Goal: Complete application form: Complete application form

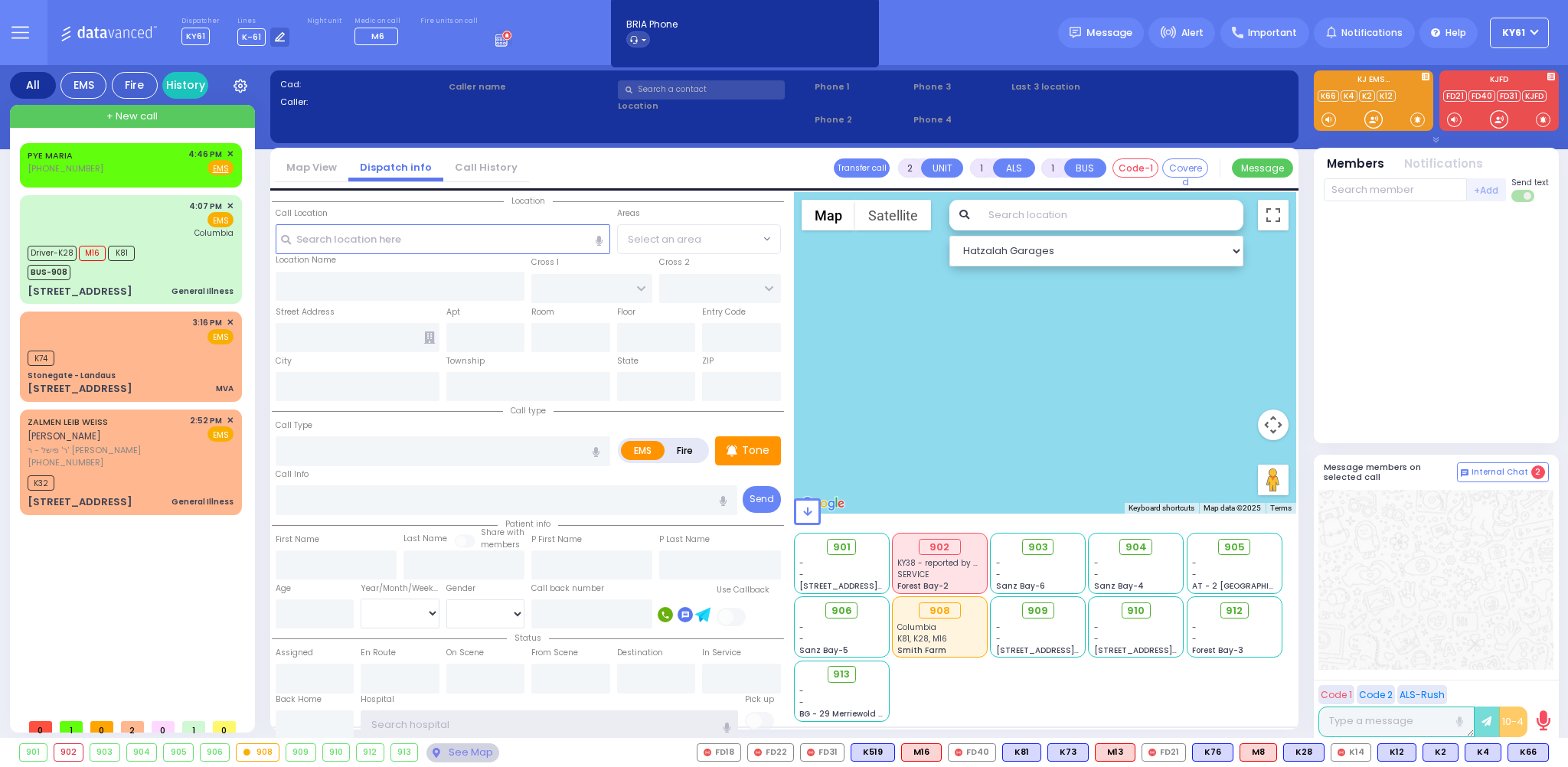
type input "ky61"
click at [1476, 317] on div at bounding box center [1437, 323] width 225 height 230
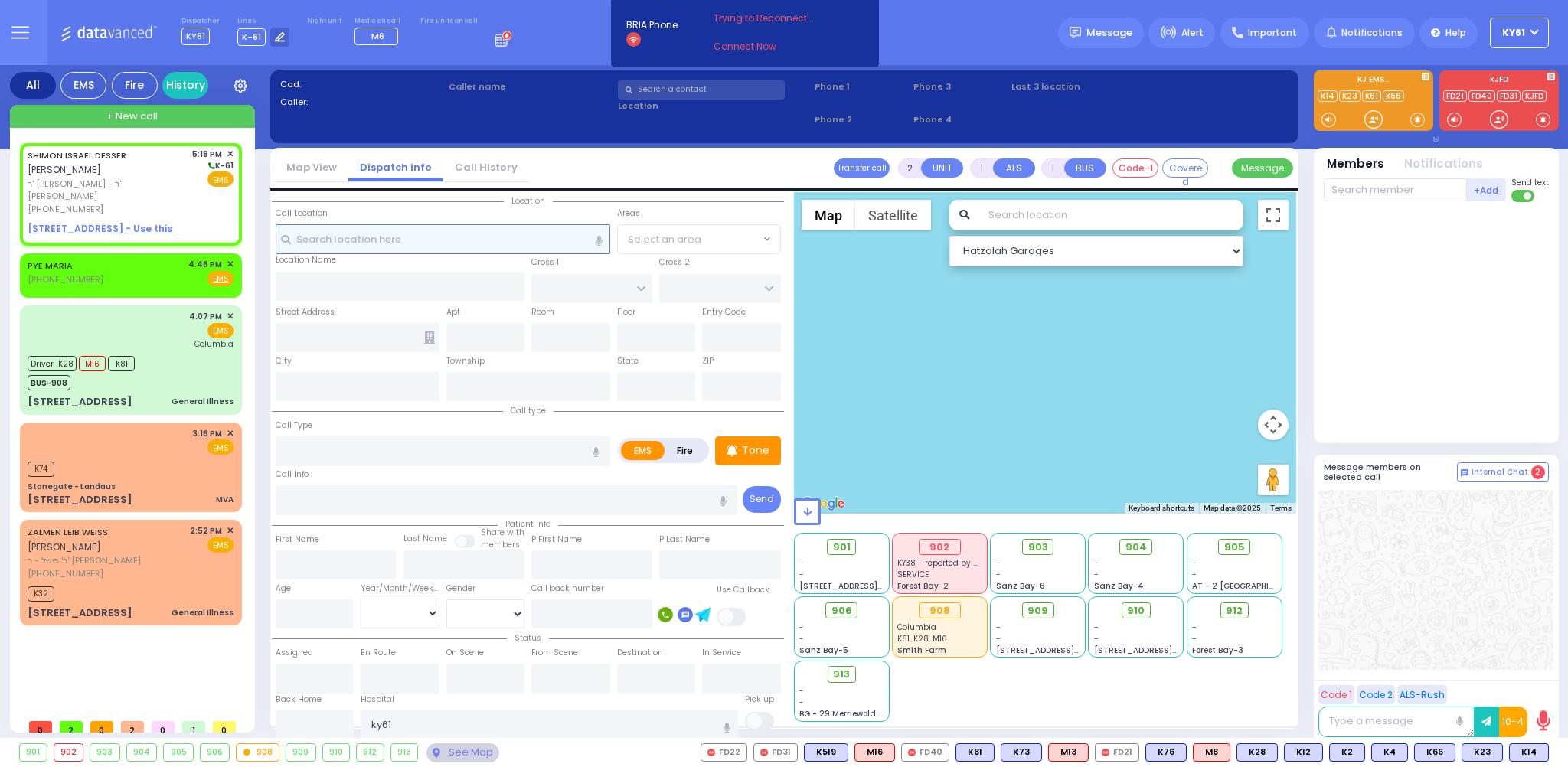
select select
radio input "true"
type input "SHIMON ISRAEL"
type input "[PERSON_NAME]"
select select
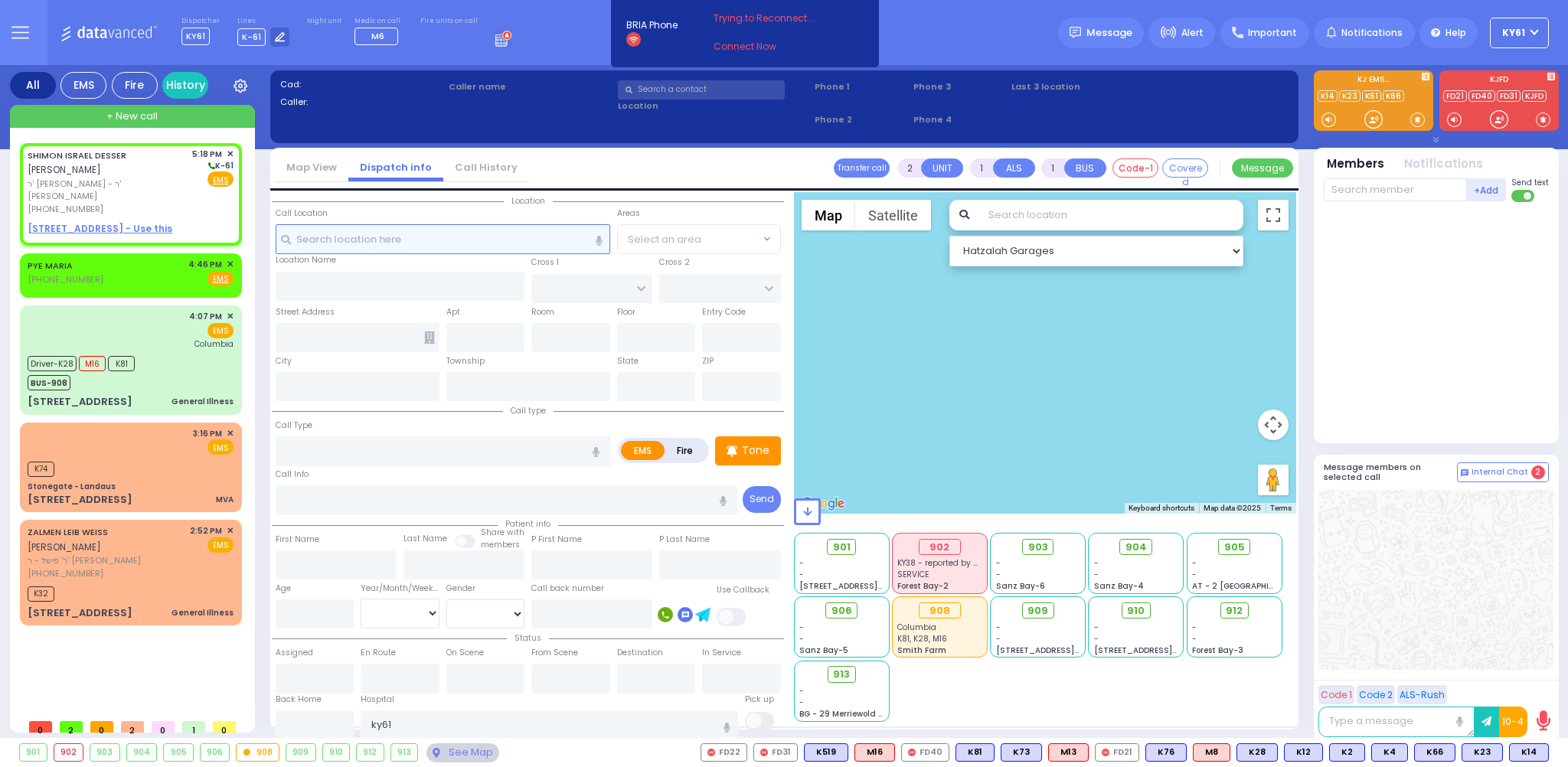
type input "17:18"
select select "Hatzalah Garages"
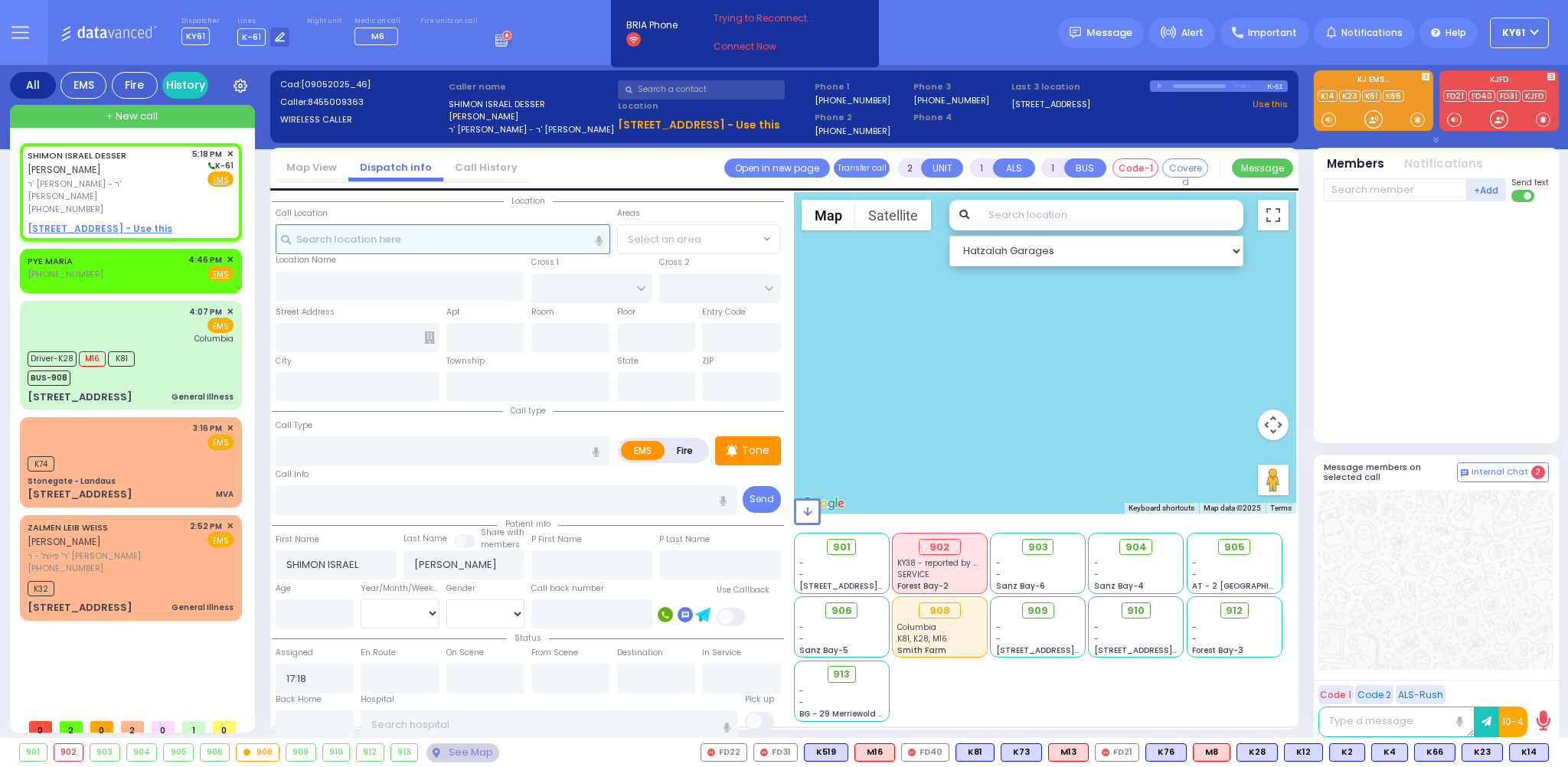
select select
radio input "true"
select select
select select "Hatzalah Garages"
click at [165, 203] on div "[PHONE_NUMBER]" at bounding box center [107, 210] width 159 height 13
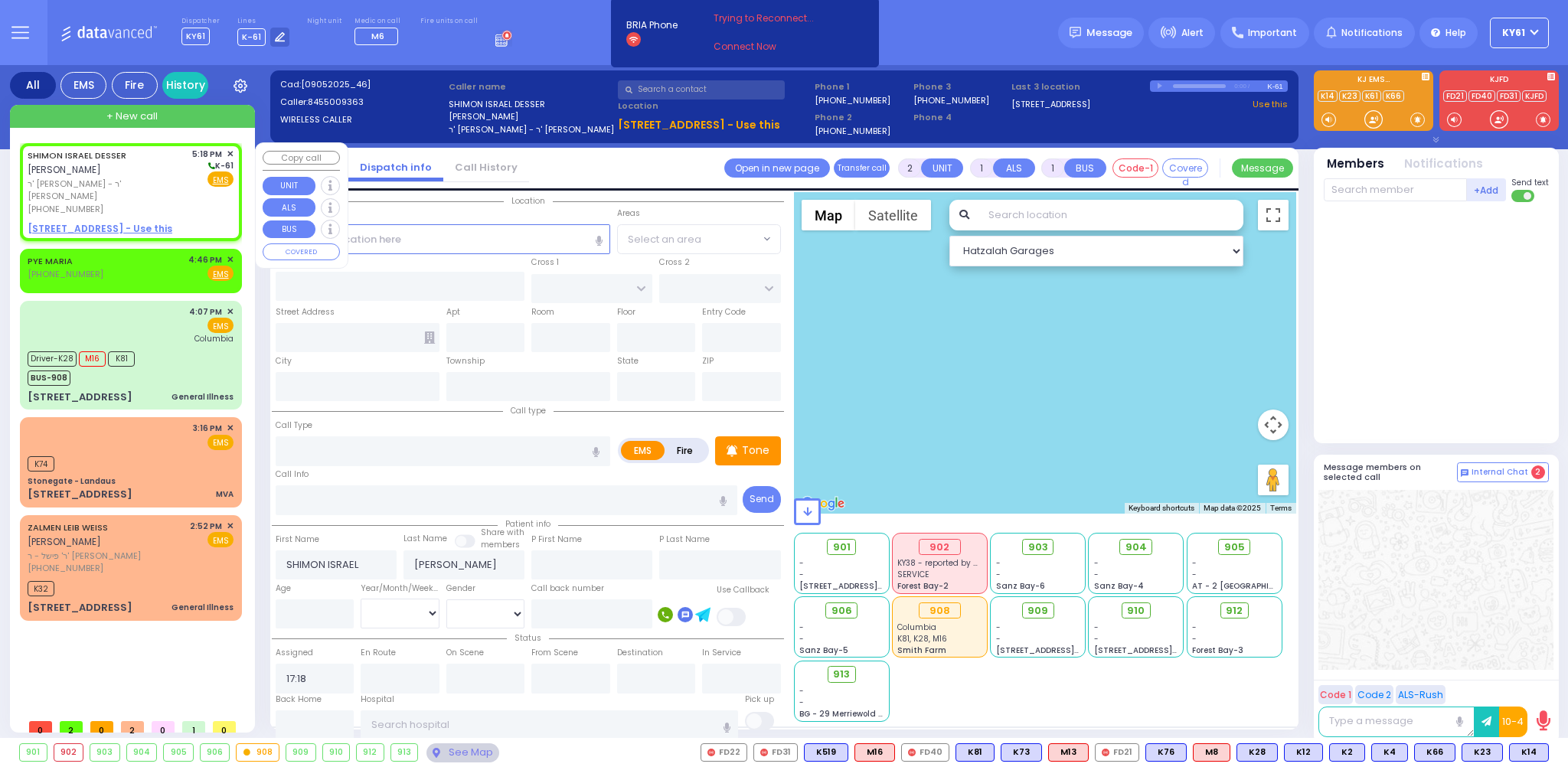
select select
radio input "true"
select select
select select "Hatzalah Garages"
drag, startPoint x: 408, startPoint y: 238, endPoint x: 425, endPoint y: 240, distance: 17.1
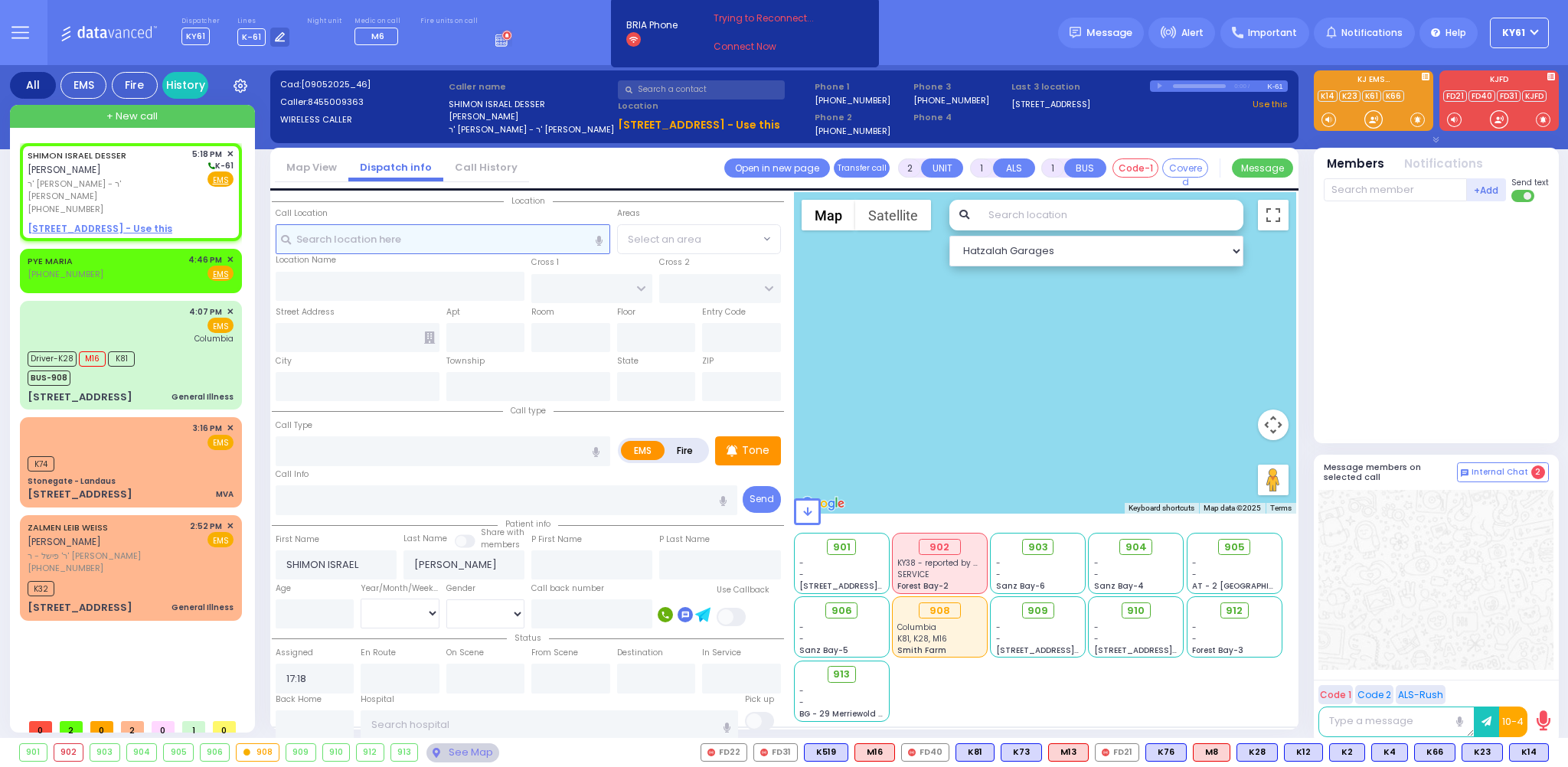
click at [411, 238] on input "text" at bounding box center [442, 239] width 335 height 29
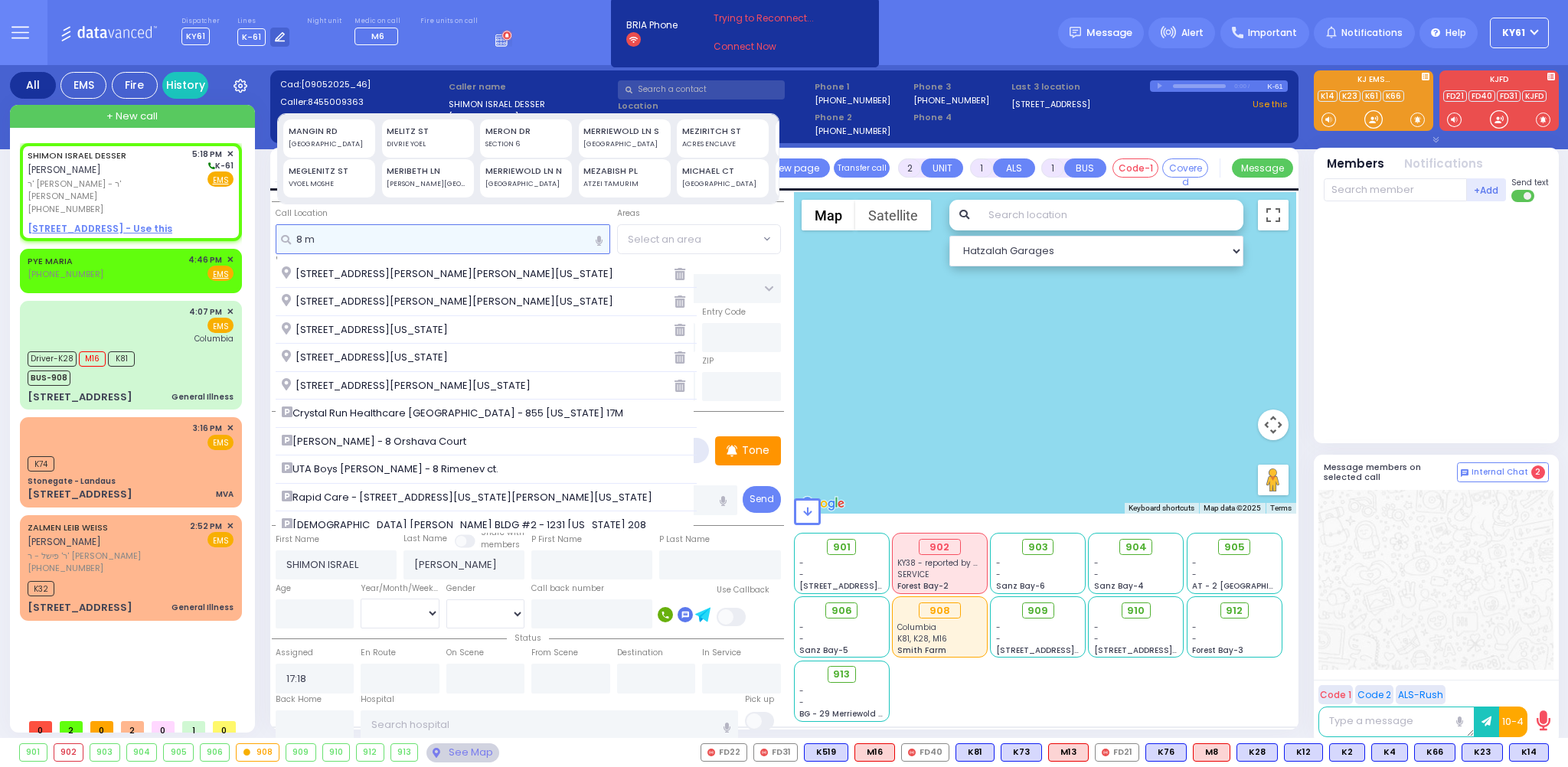
type input "8 mi"
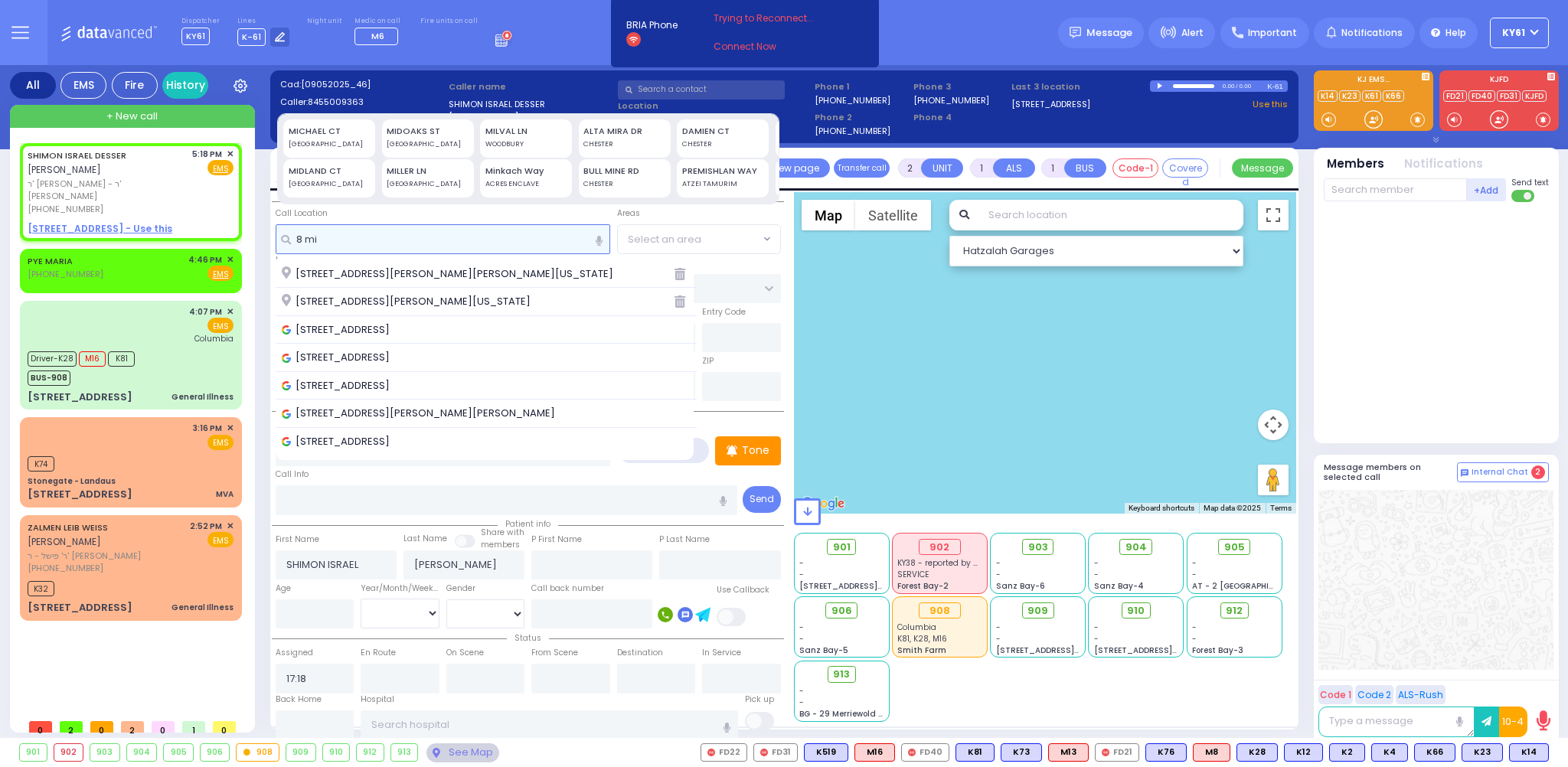
select select
radio input "true"
select select
select select "Hatzalah Garages"
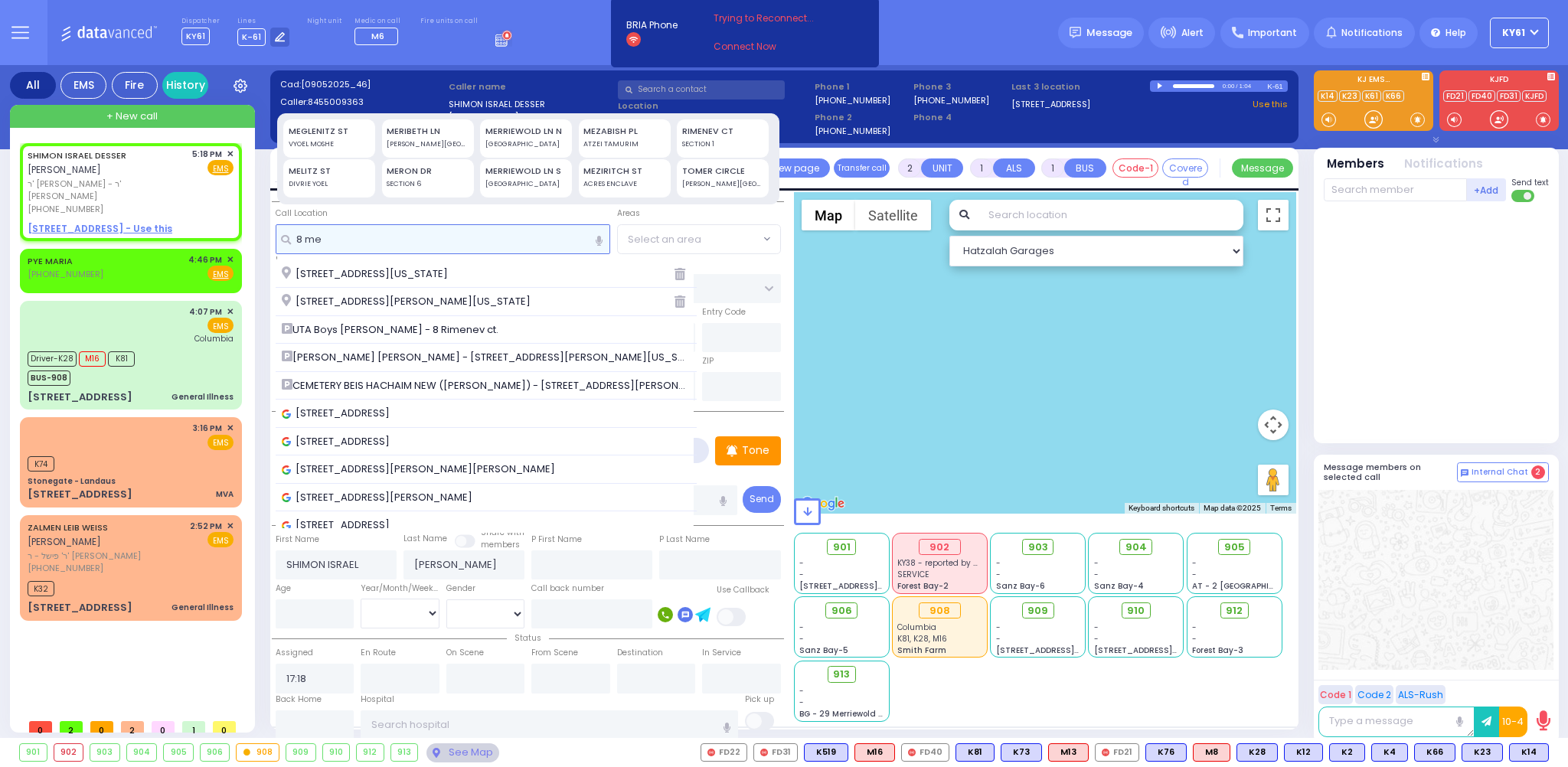
type input "8 me"
click at [441, 178] on div "MERON DR SECTION 6" at bounding box center [428, 178] width 92 height 38
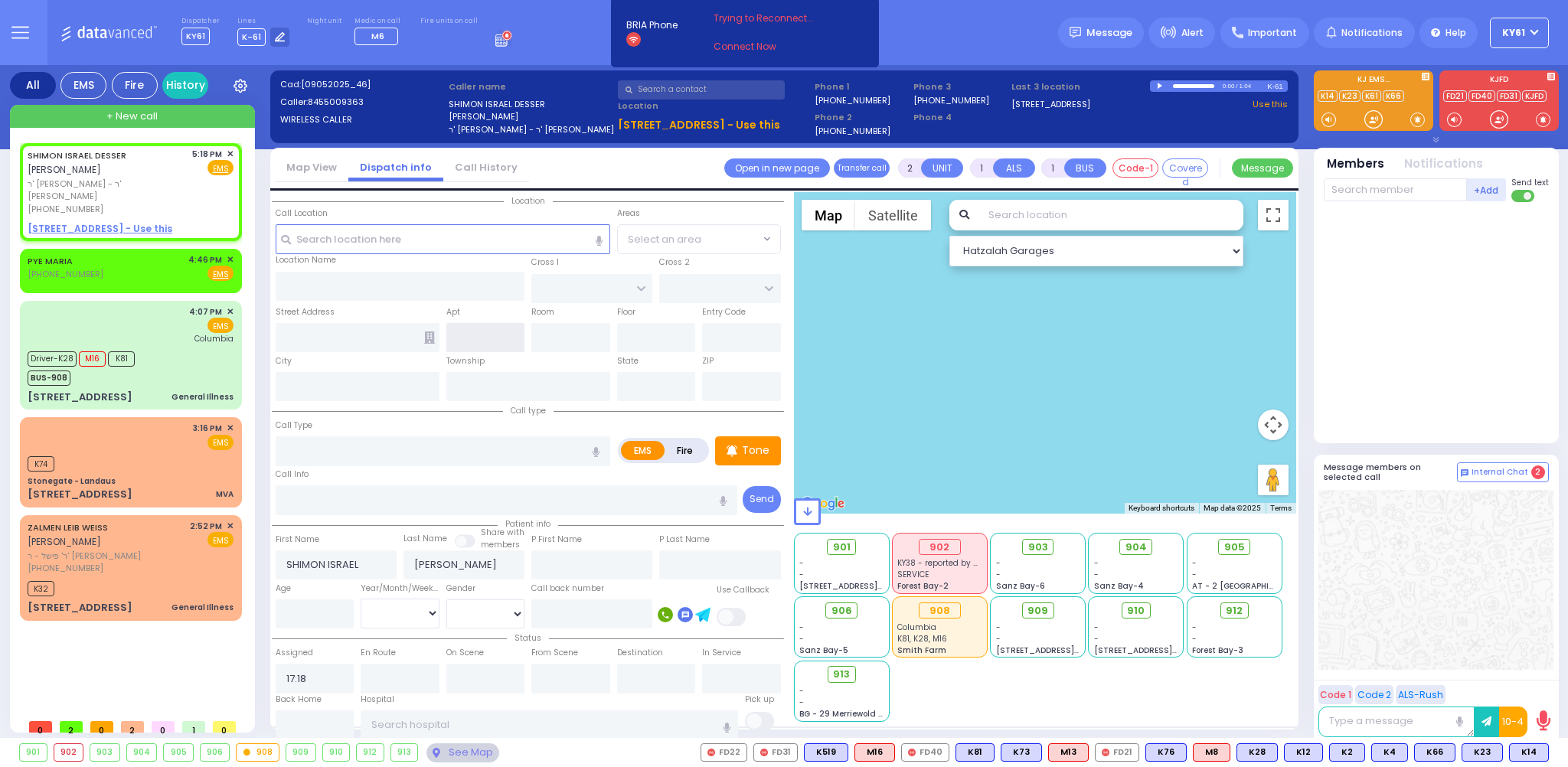
type input "8 MERON DR"
type input "MONROE"
type input "10950"
select select
radio input "true"
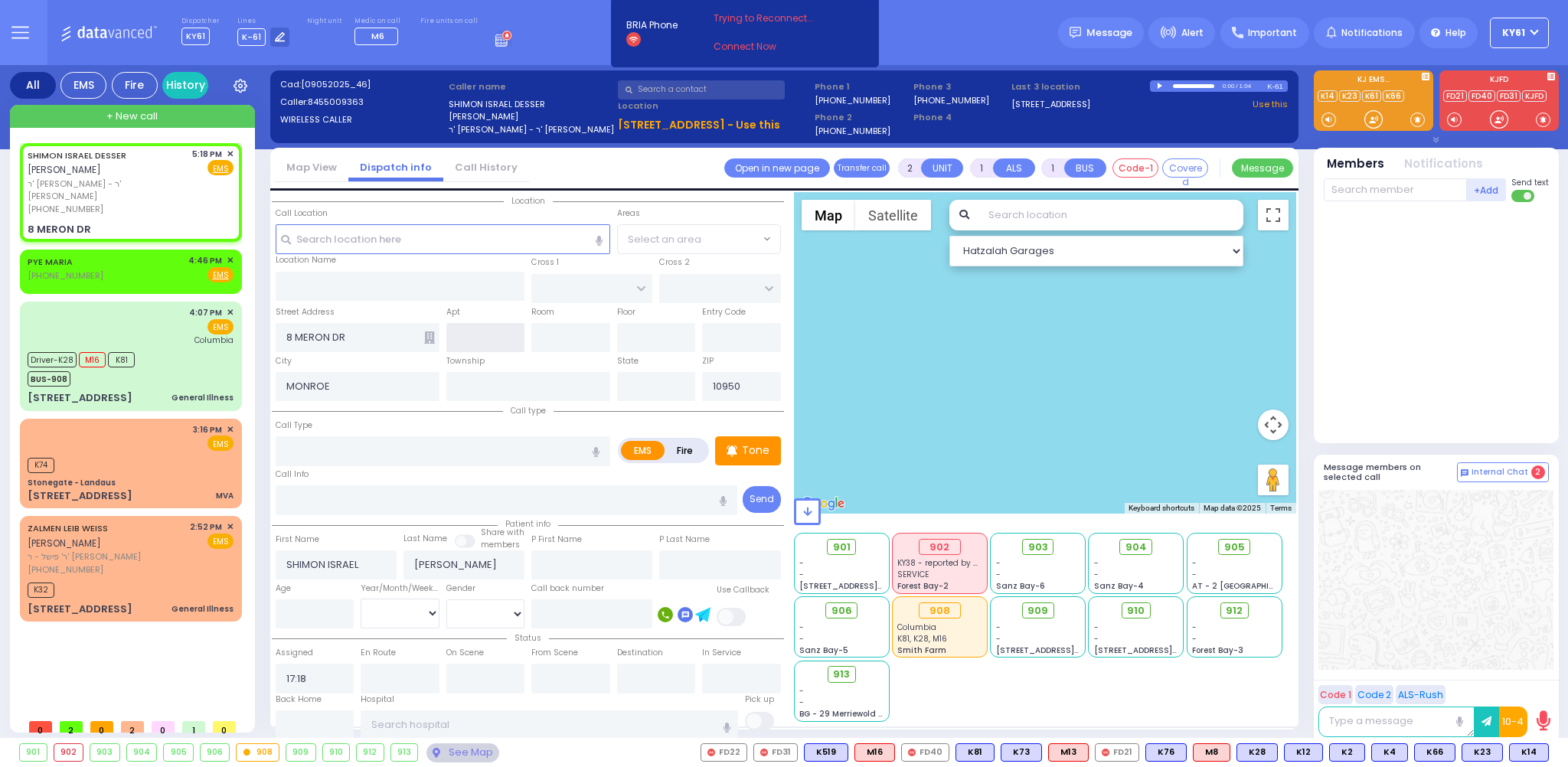
select select
select select "Hatzalah Garages"
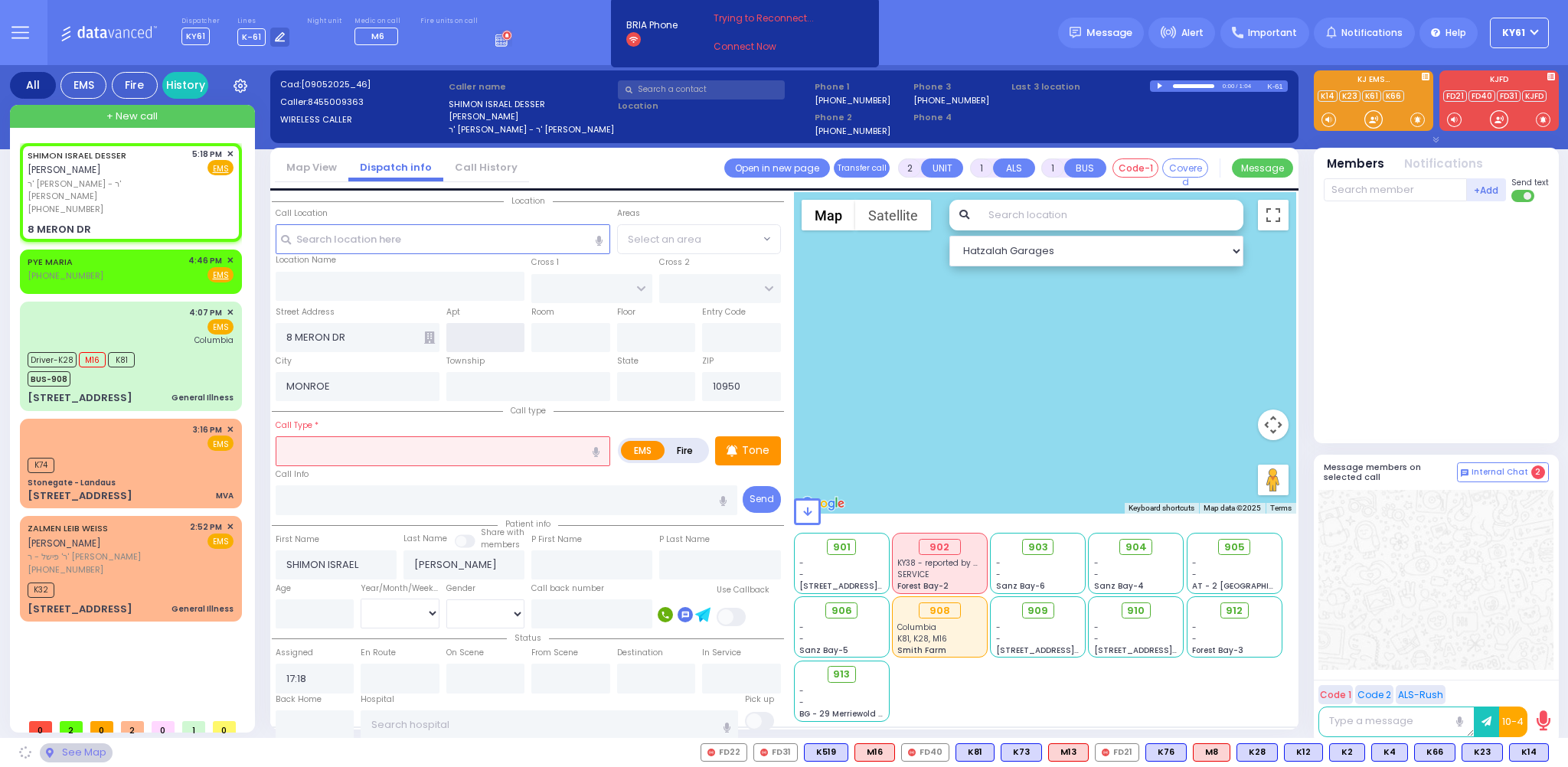
type input "[US_STATE]"
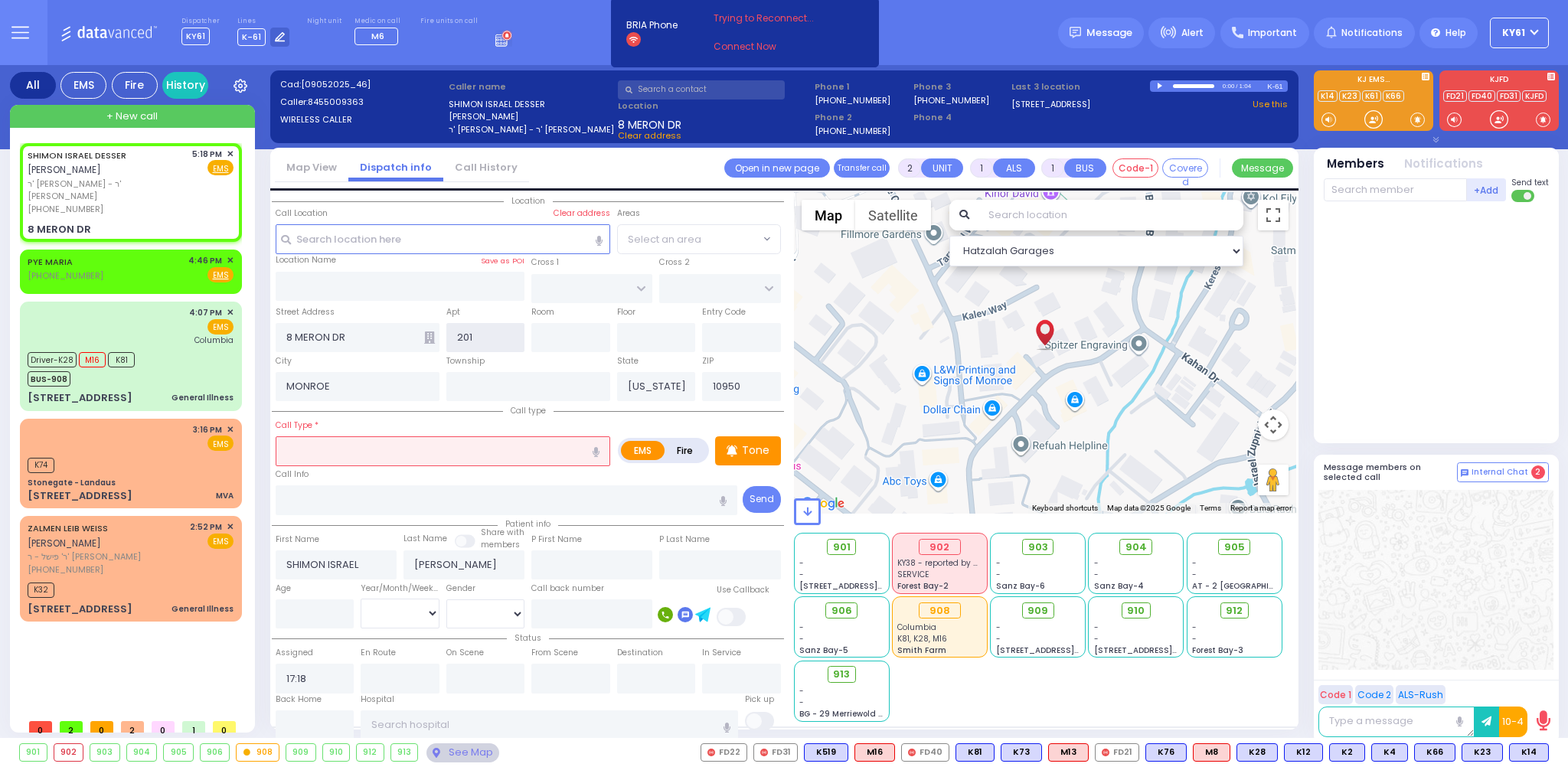
type input "201"
click at [405, 453] on input "text" at bounding box center [442, 451] width 335 height 29
select select
radio input "true"
select select
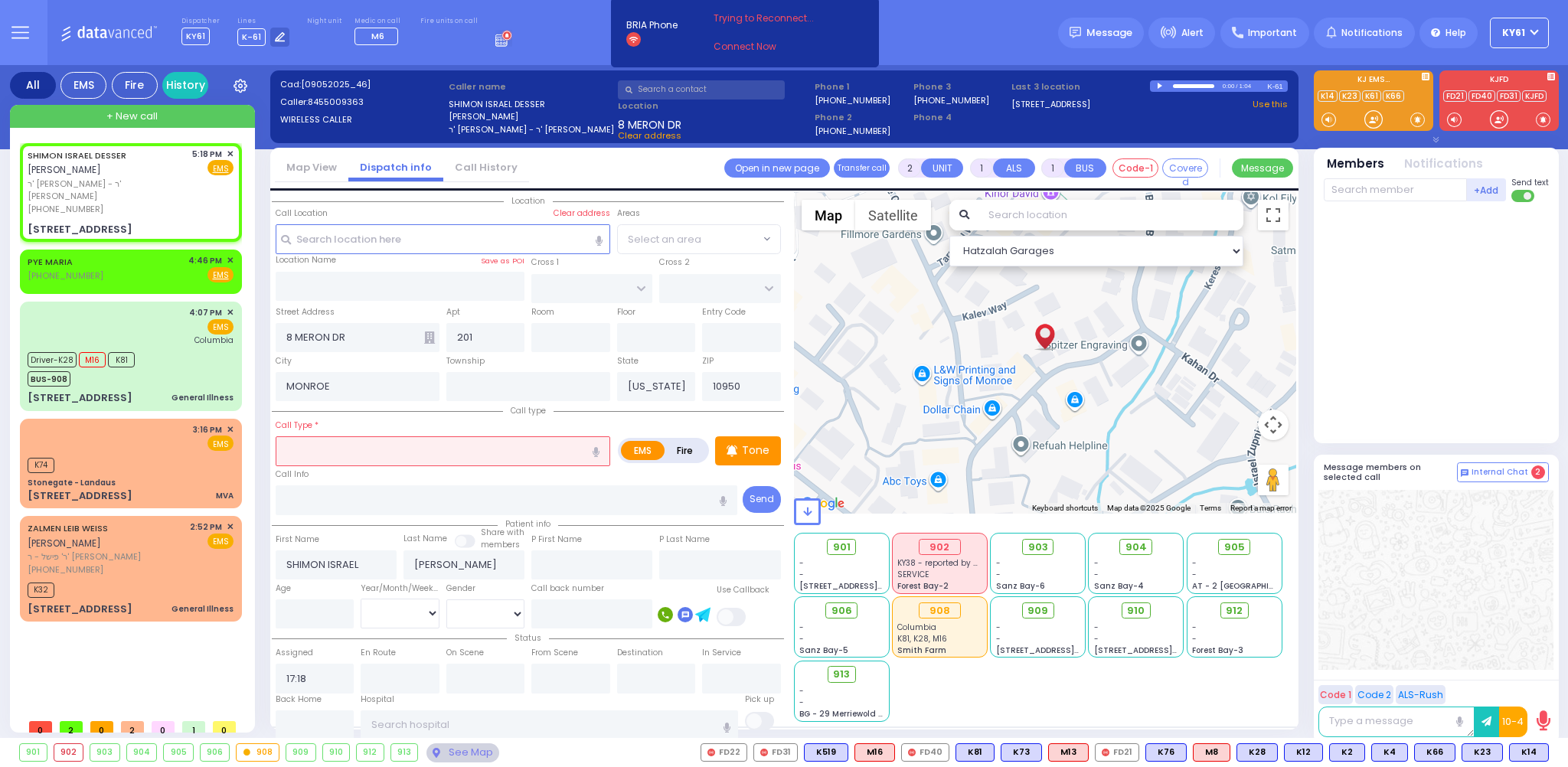
select select "Hatzalah Garages"
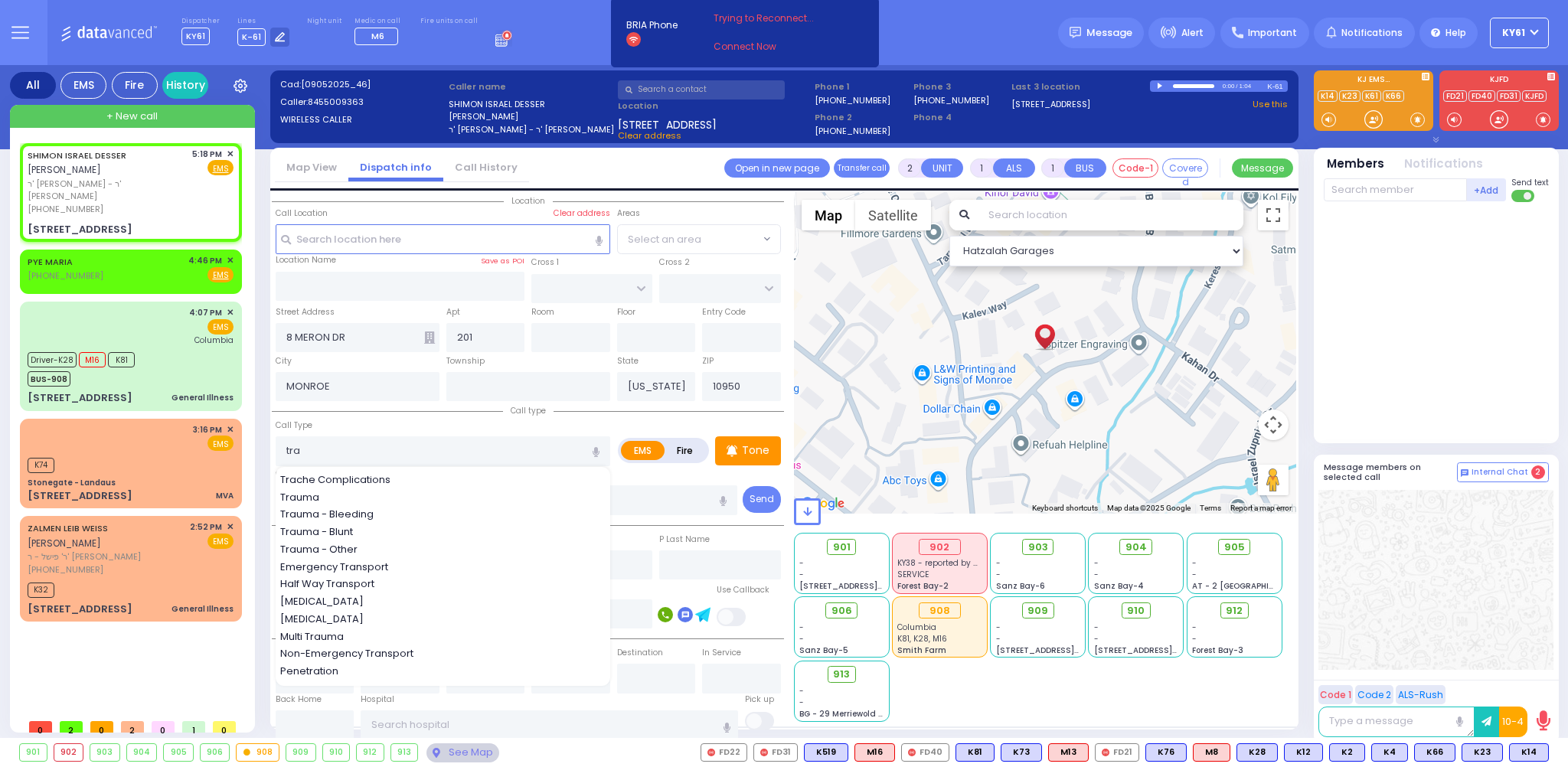
click at [310, 516] on span "Trauma - Bleeding" at bounding box center [329, 515] width 99 height 15
type input "Trauma - Bleeding"
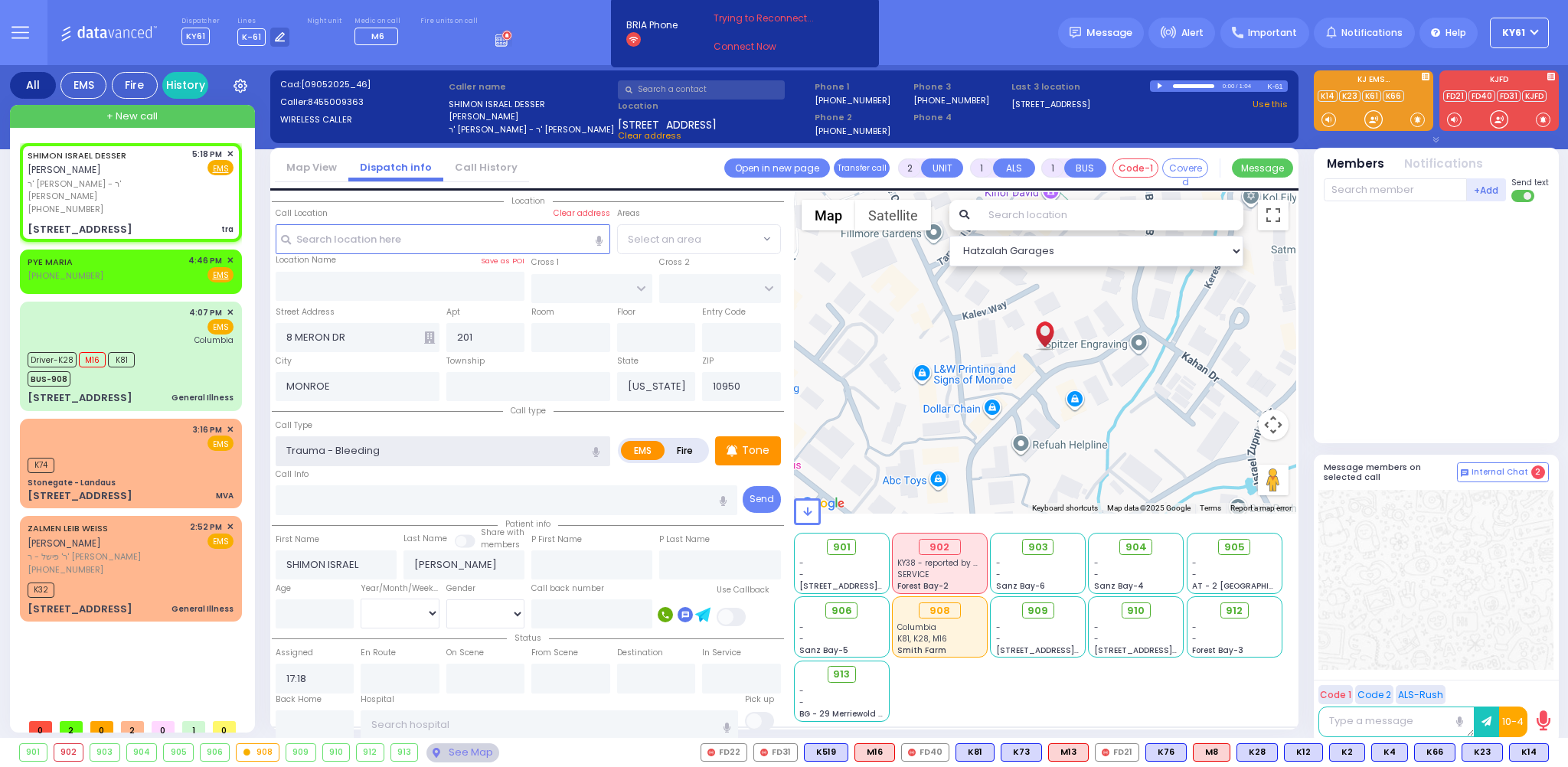
select select
radio input "true"
select select
select select "Hatzalah Garages"
select select
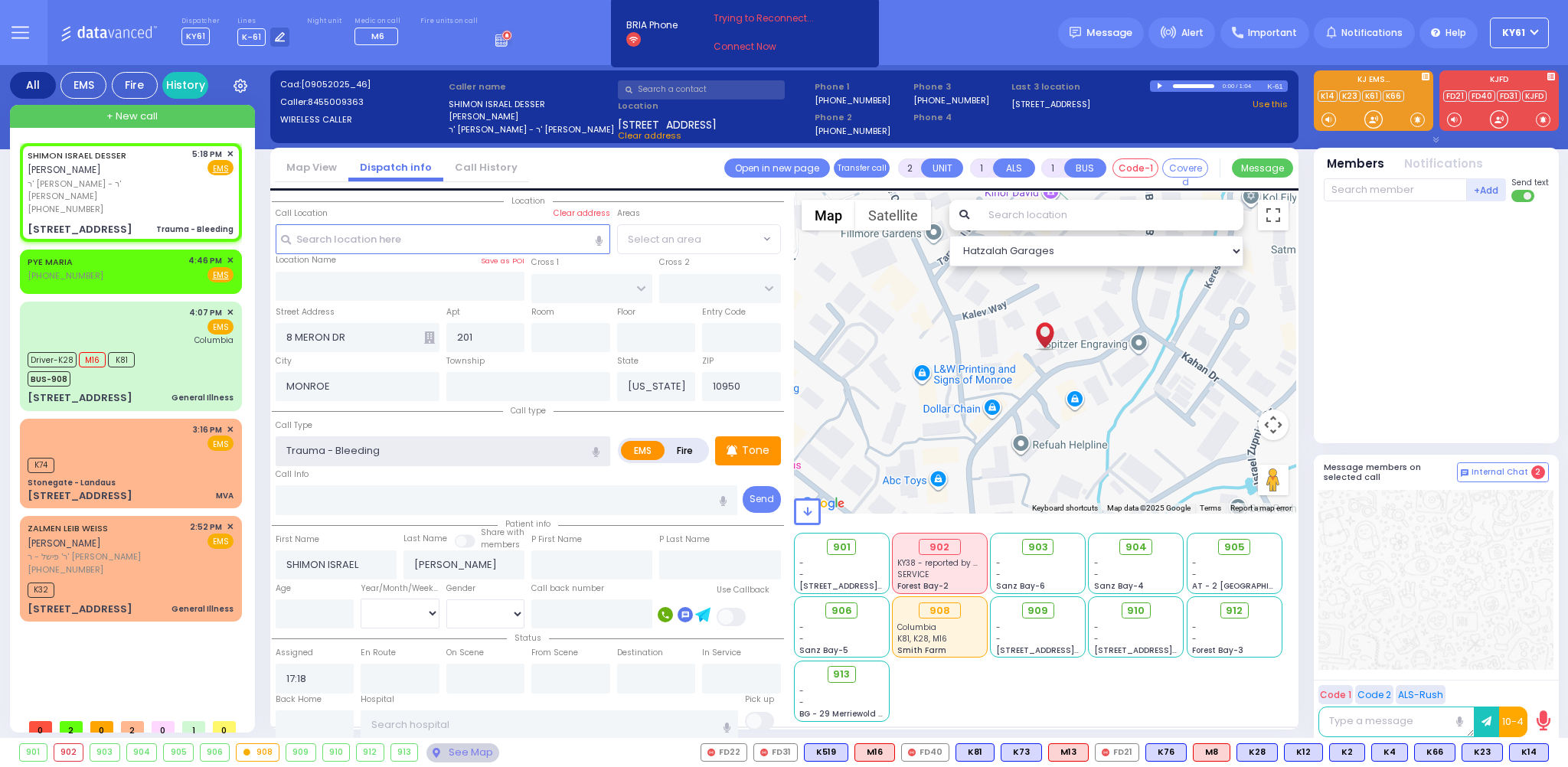
radio input "true"
select select
select select "Hatzalah Garages"
click at [754, 453] on p "Tone" at bounding box center [756, 451] width 28 height 16
select select
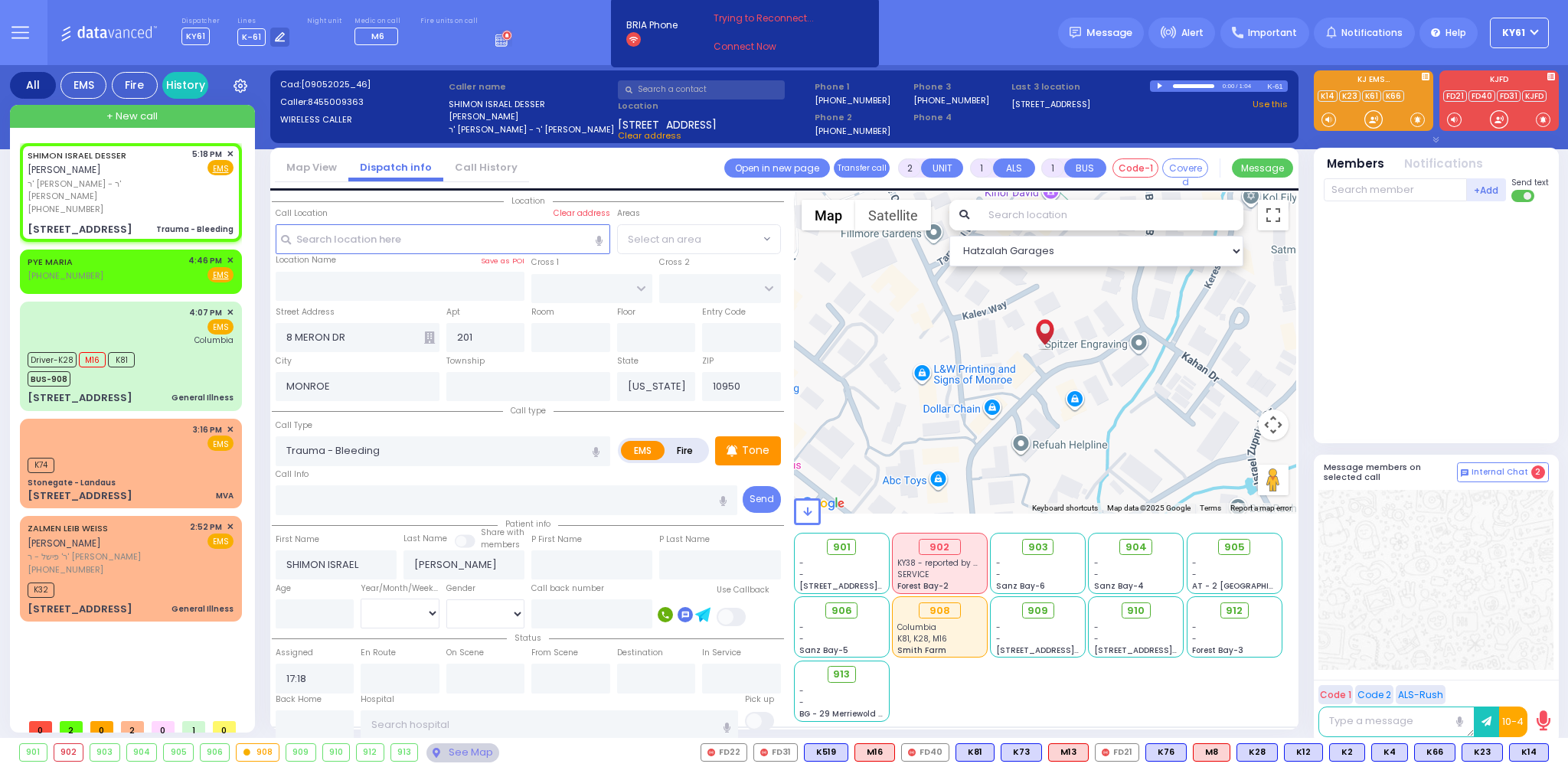
radio input "true"
select select
select select "Hatzalah Garages"
click at [1518, 748] on span "K62" at bounding box center [1529, 753] width 40 height 17
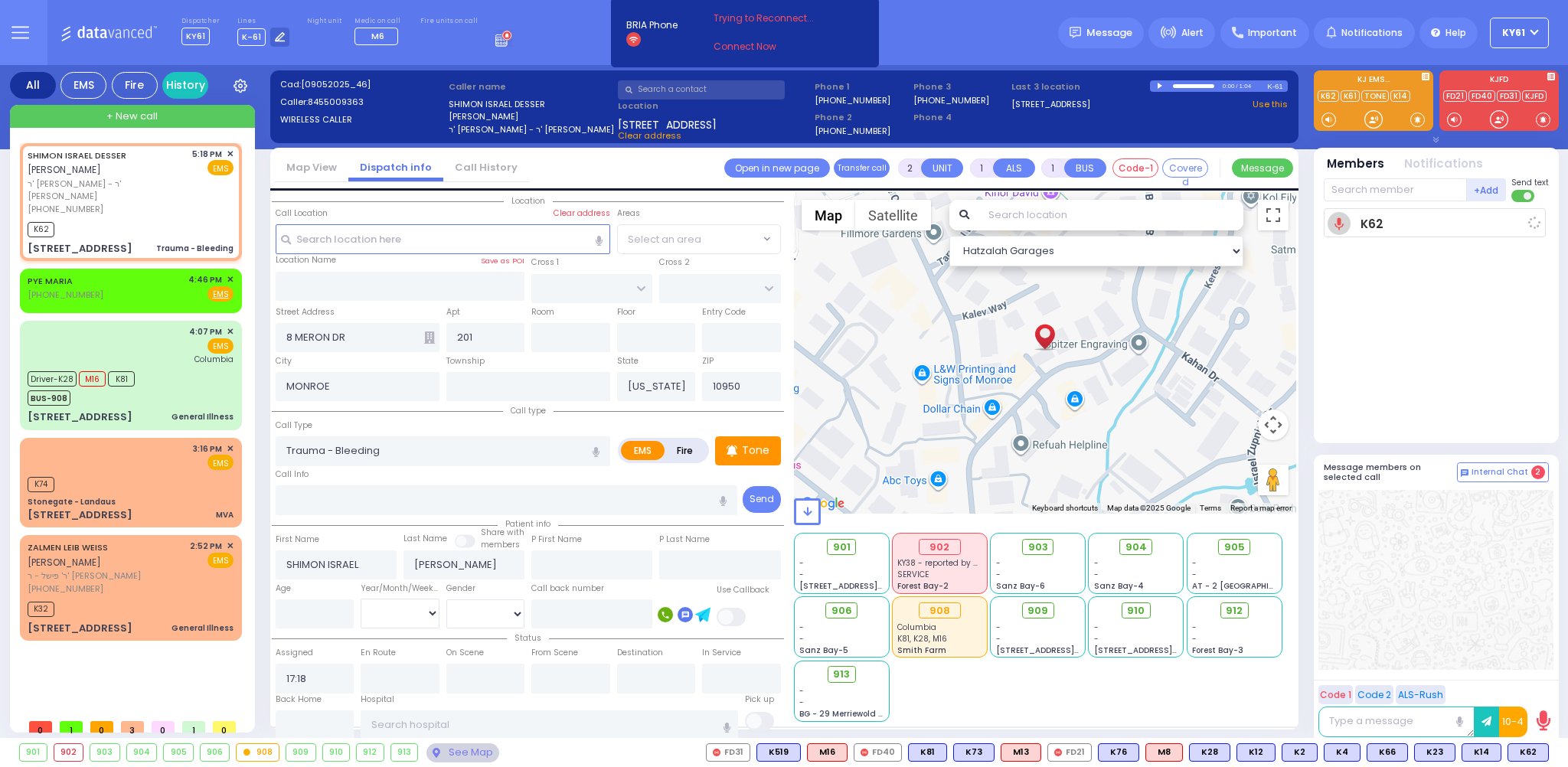
select select
radio input "true"
select select
type input "17:20"
select select "Hatzalah Garages"
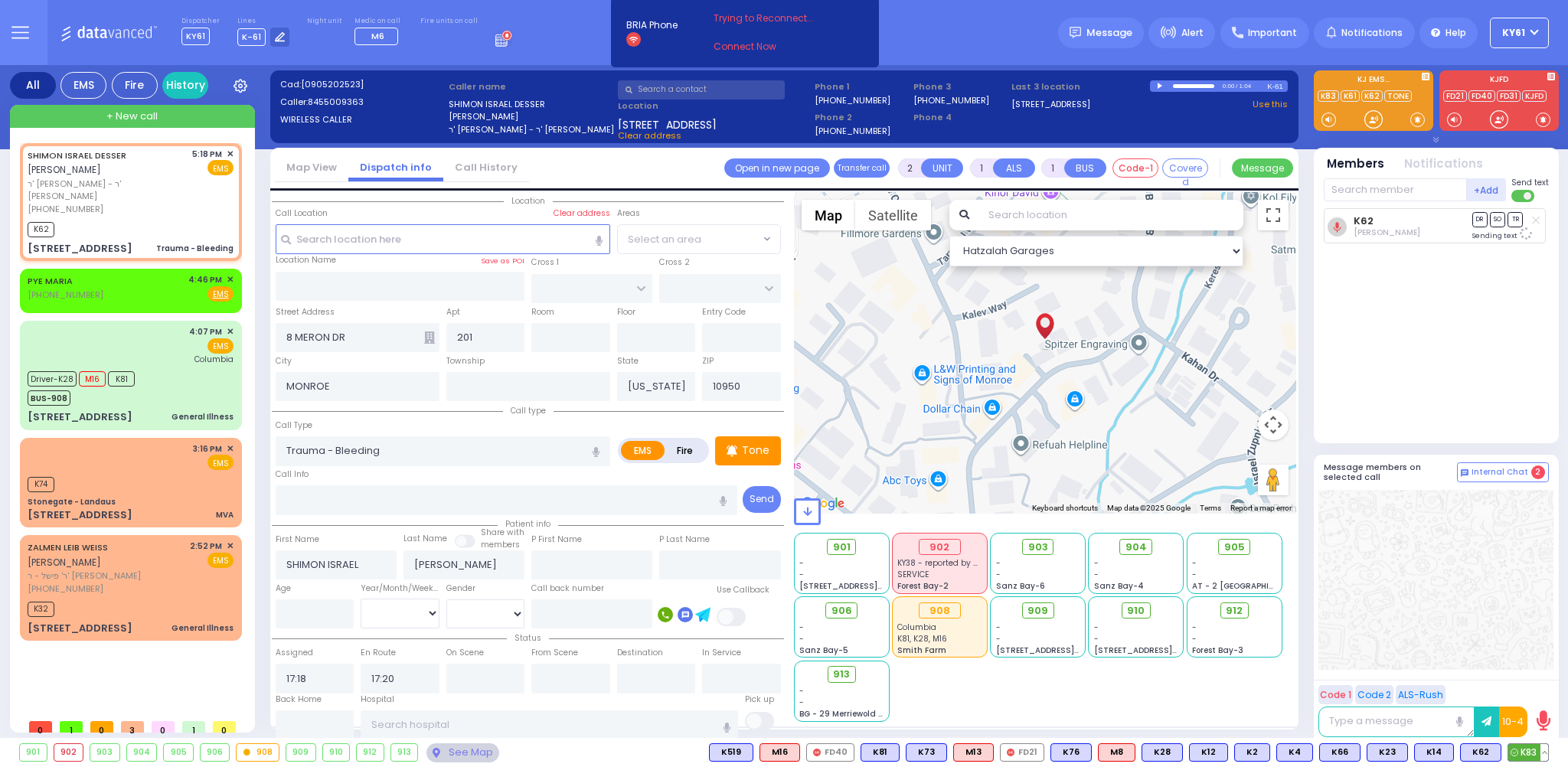
click at [1523, 751] on span "K83" at bounding box center [1529, 753] width 40 height 17
select select
radio input "true"
select select
select select "Hatzalah Garages"
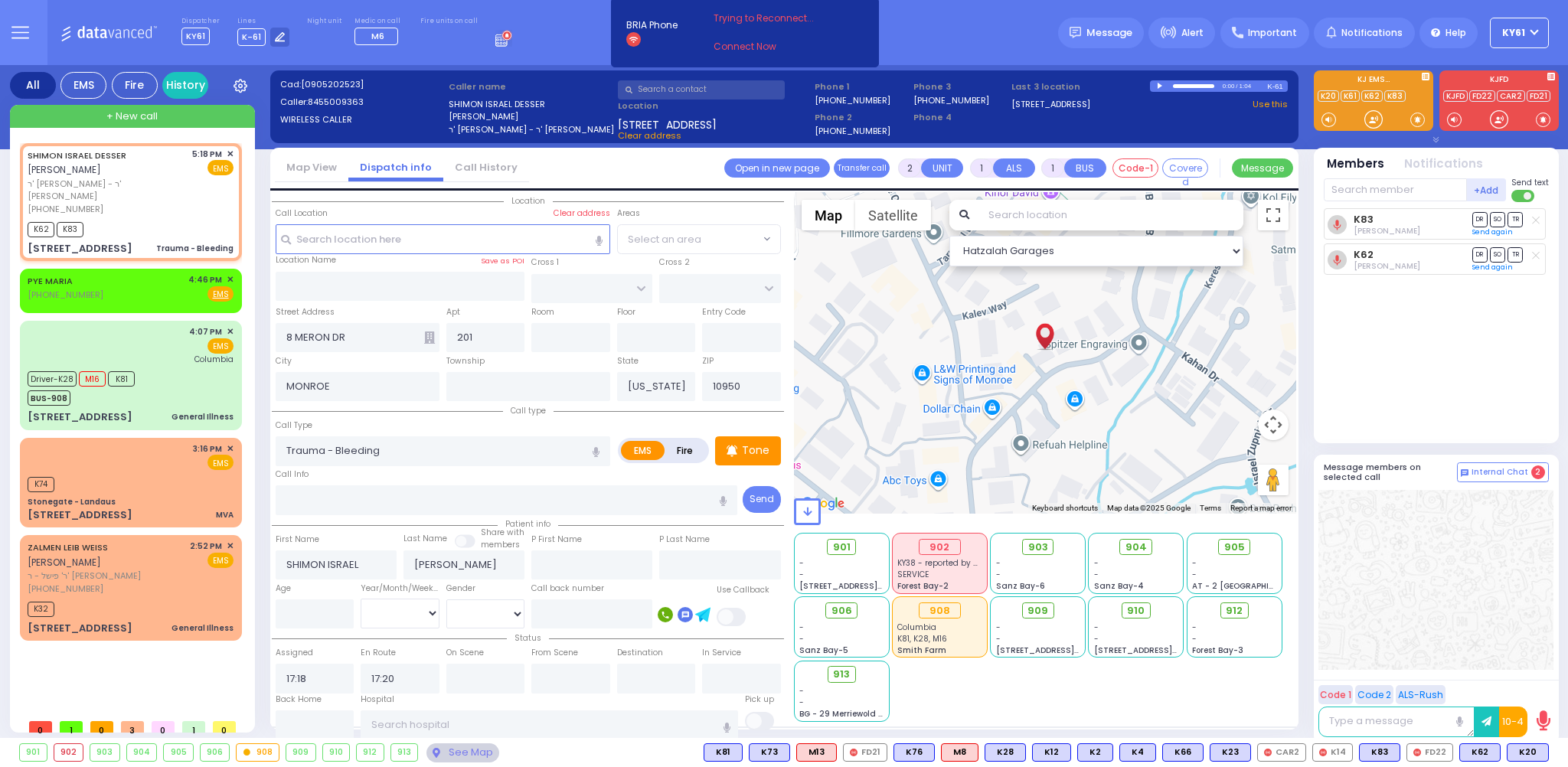
type input "6"
select select
radio input "true"
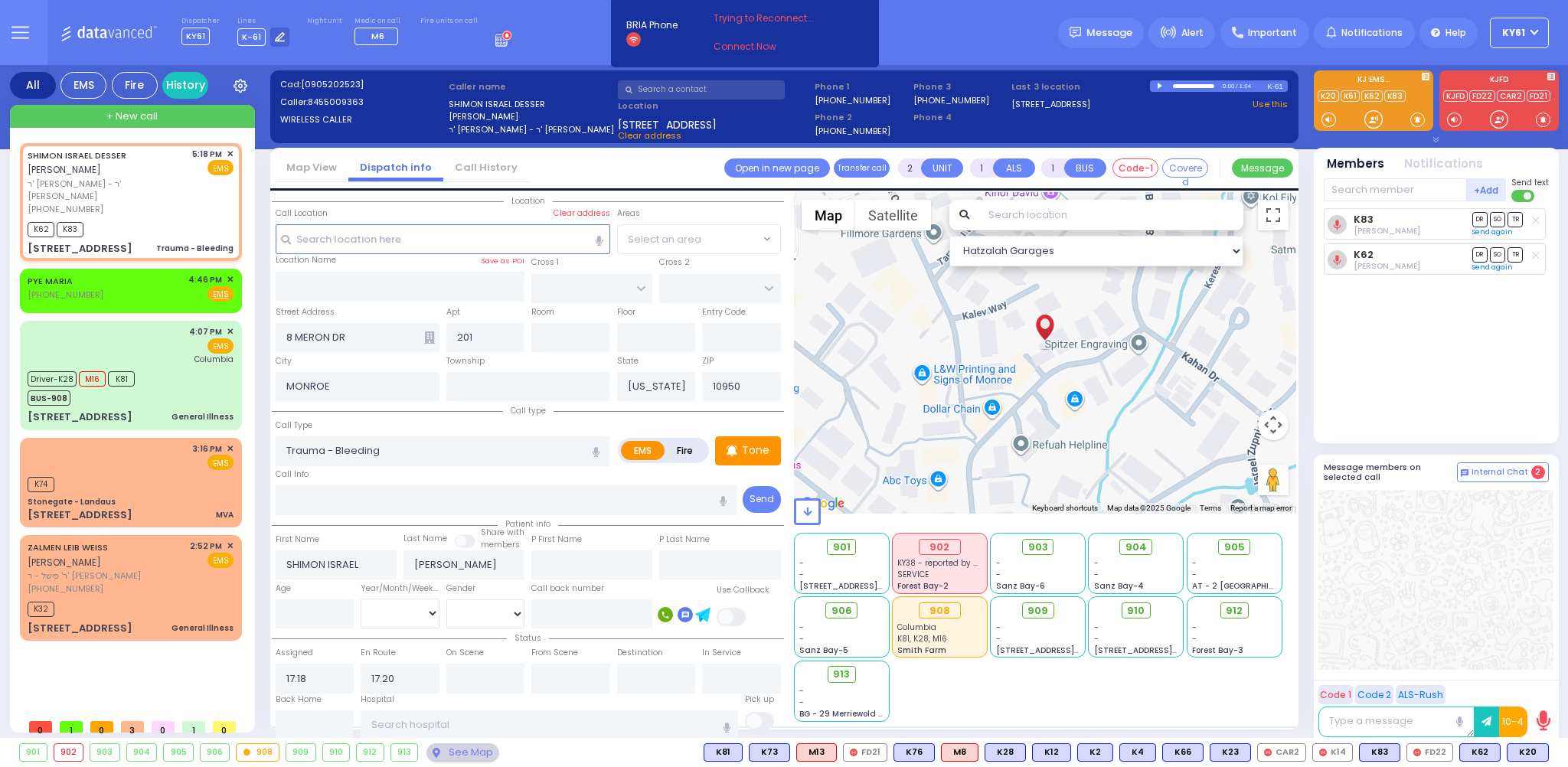
type input "Unknown"
select select "Year"
select select "Hatzalah Garages"
select select
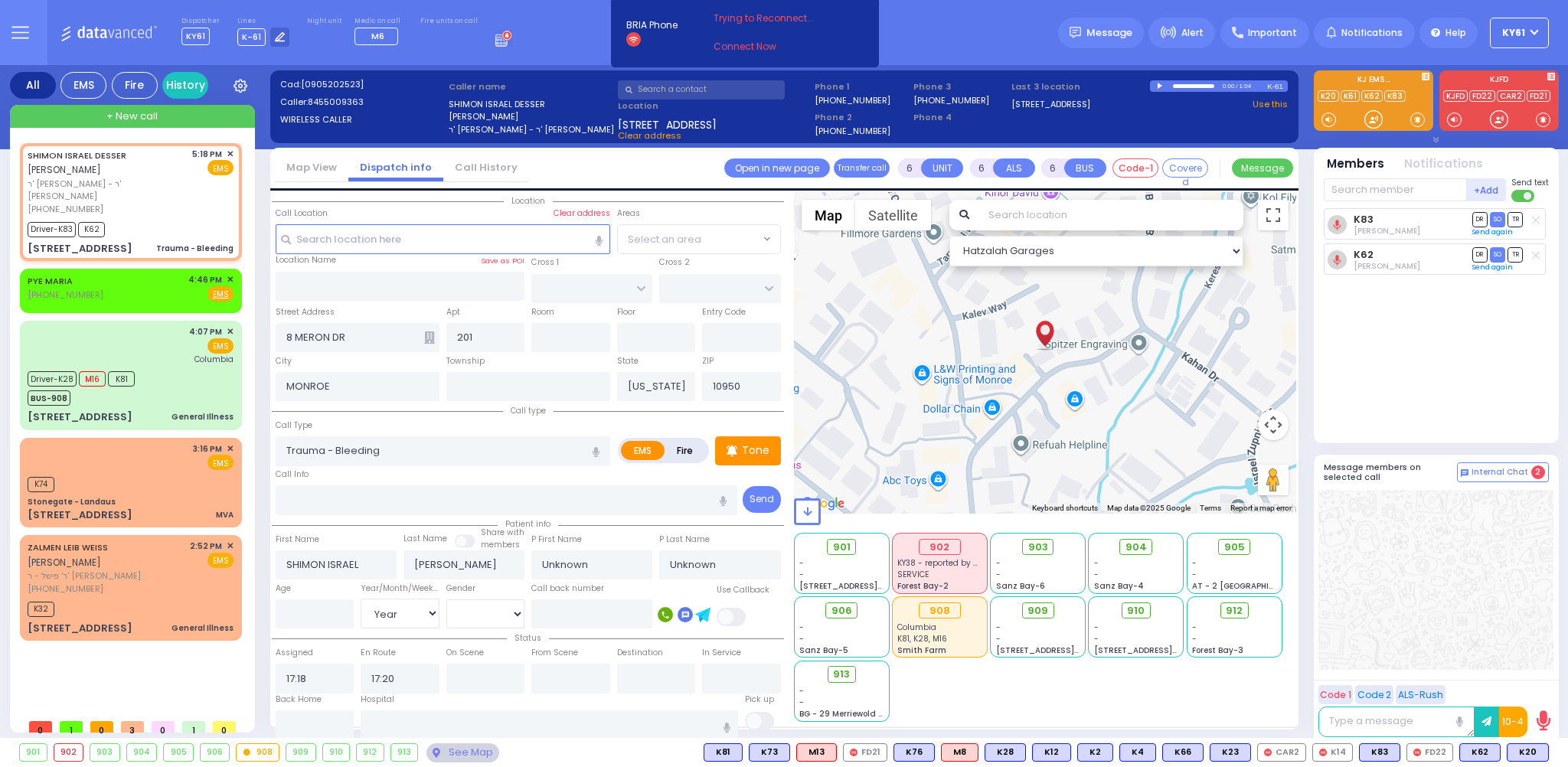
radio input "true"
type input "Devorah"
type input "Desser"
select select "Year"
select select "Hatzalah Garages"
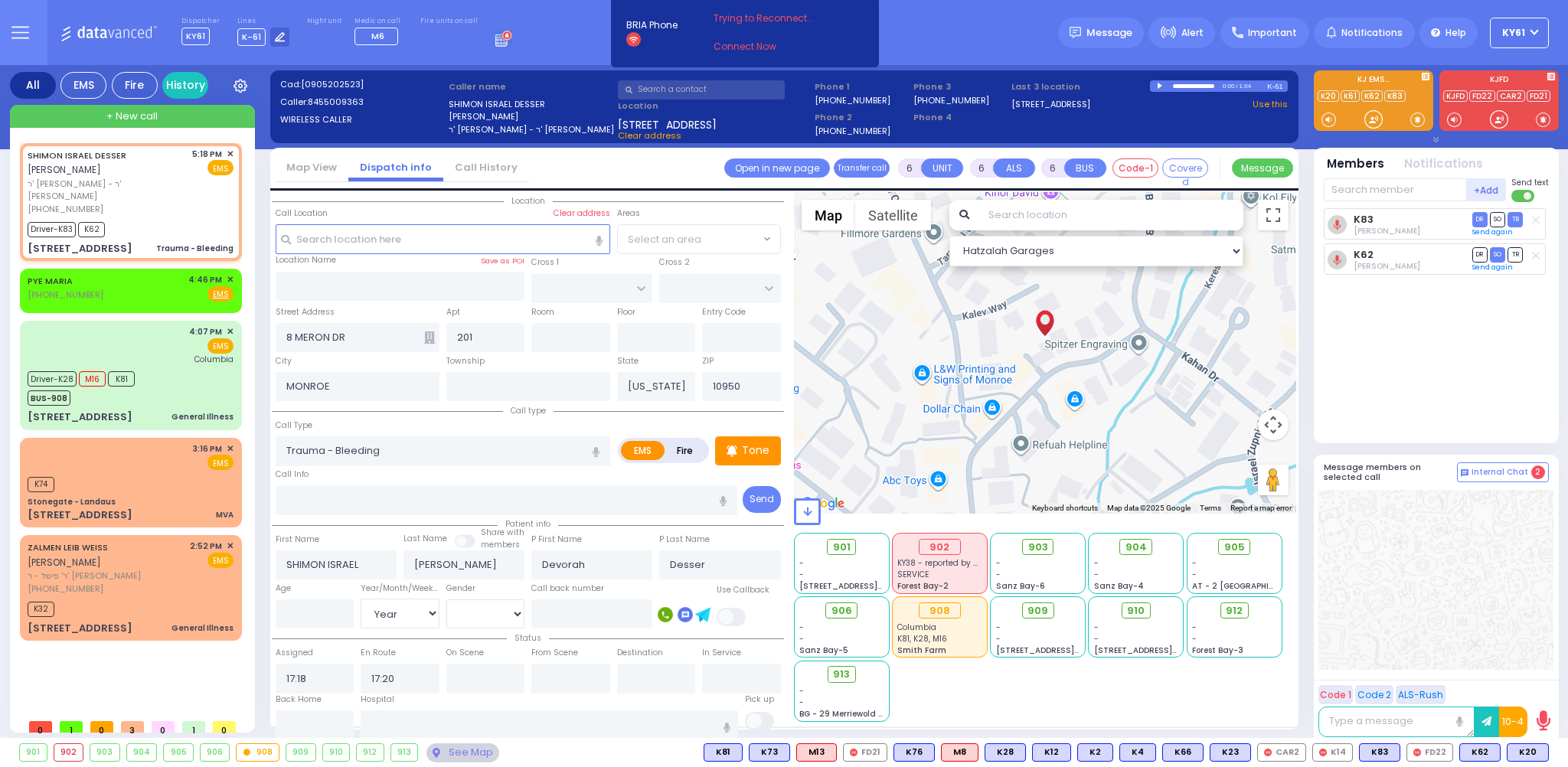
select select
radio input "true"
select select "Year"
select select "Hatzalah Garages"
select select
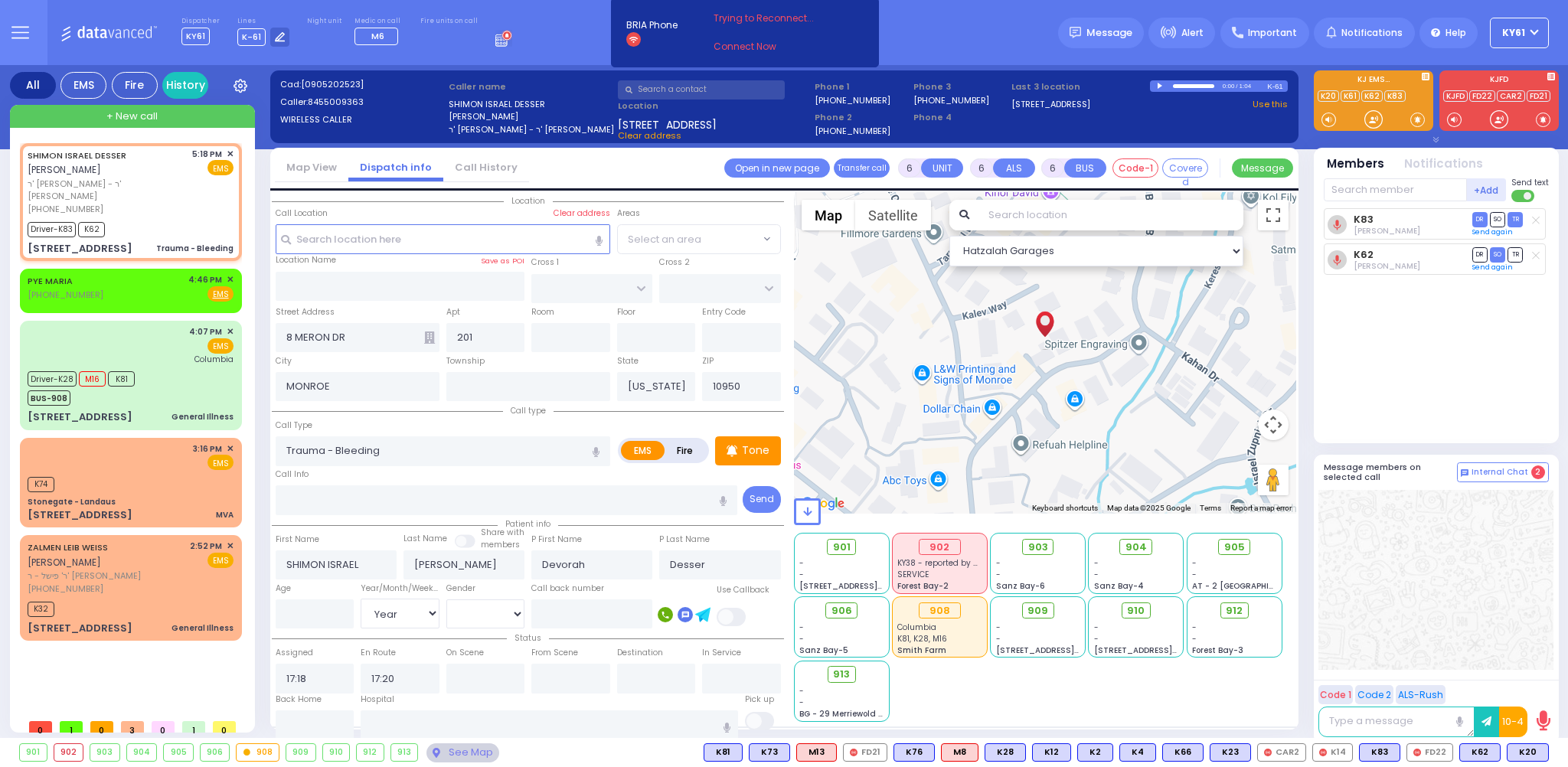
radio input "true"
select select "Year"
select select "Hatzalah Garages"
select select
radio input "true"
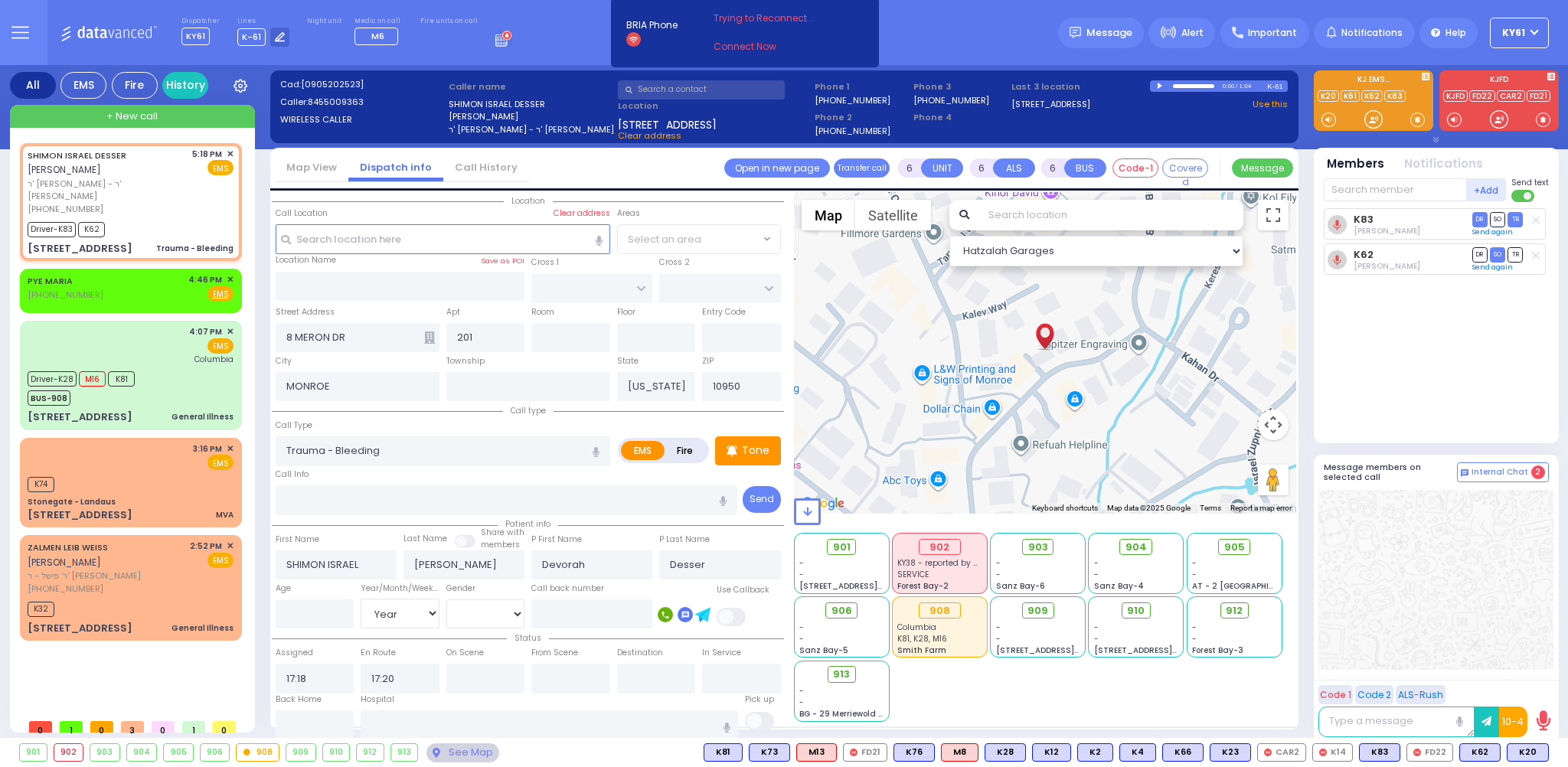
select select "Year"
select select "Hatzalah Garages"
select select
radio input "true"
select select "Year"
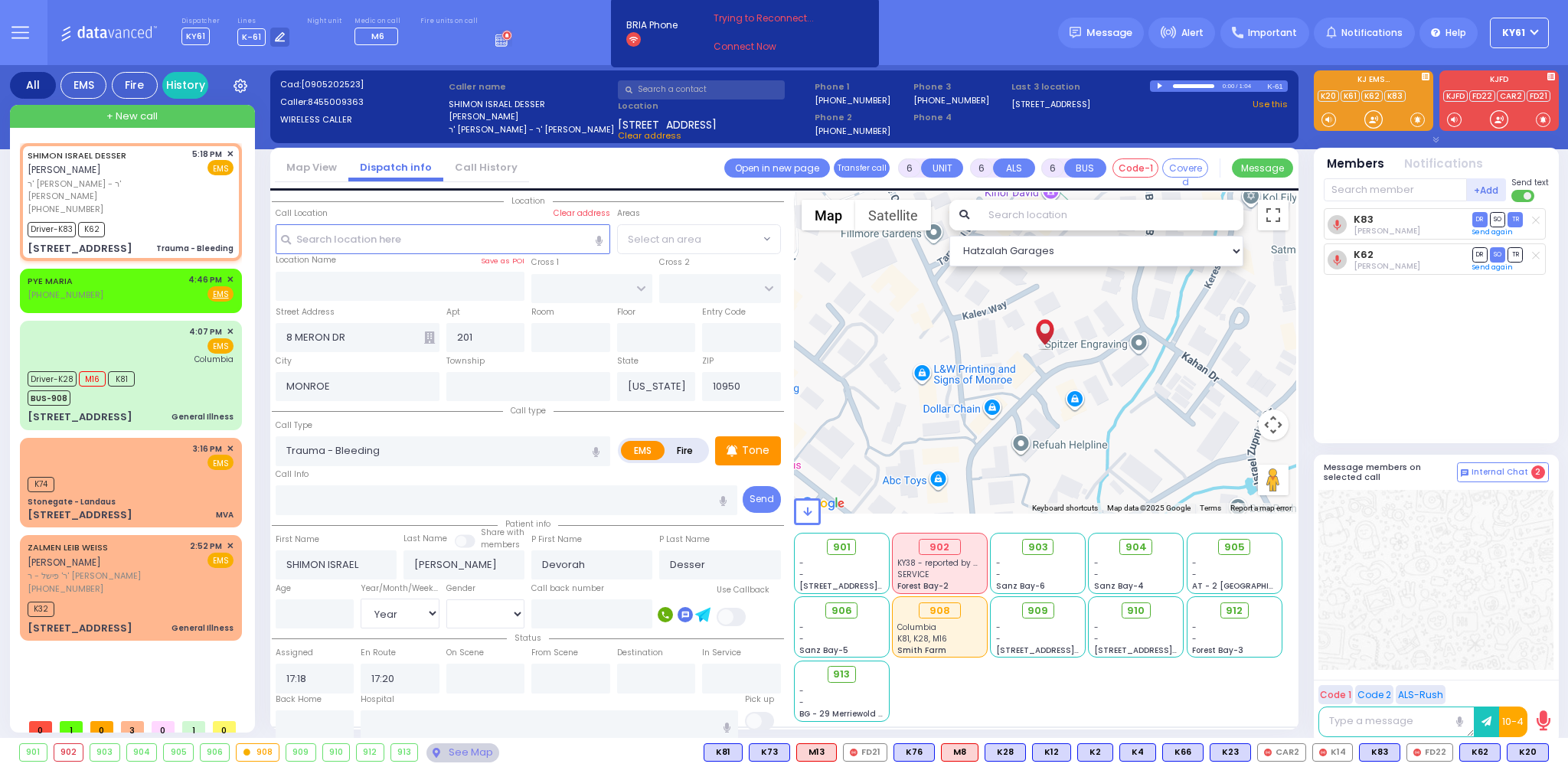
select select "Hatzalah Garages"
